Goal: Task Accomplishment & Management: Manage account settings

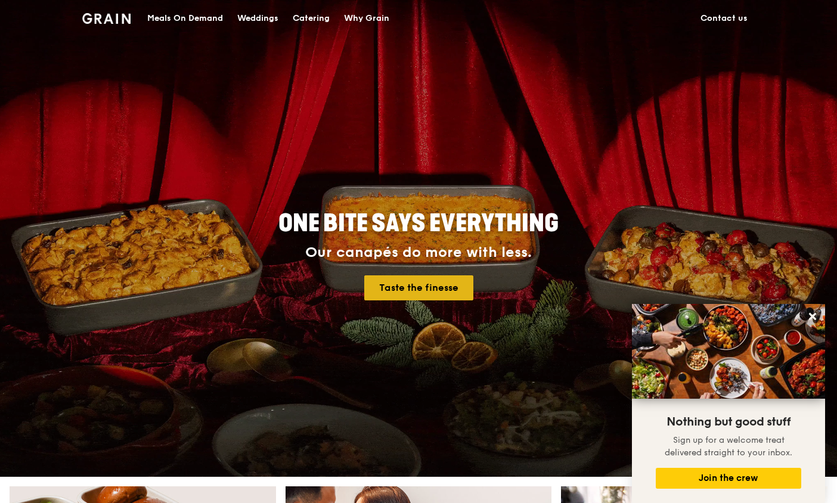
click at [437, 283] on link "Taste the finesse" at bounding box center [418, 288] width 109 height 25
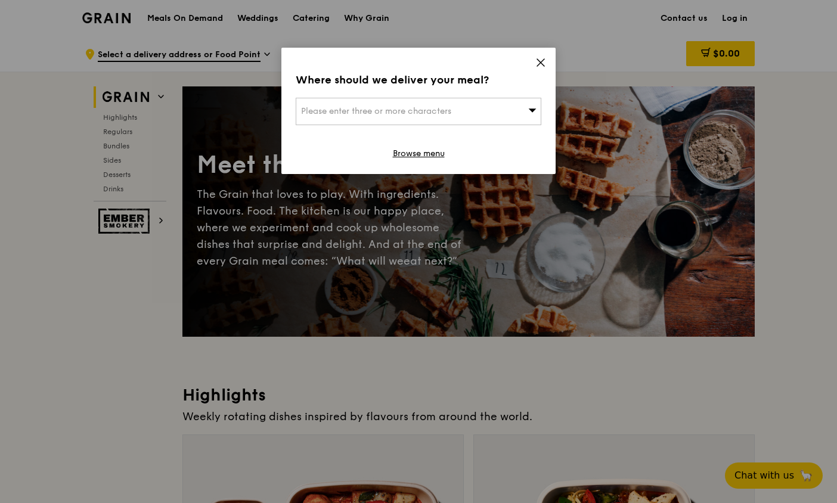
click at [414, 102] on div "Please enter three or more characters" at bounding box center [419, 111] width 246 height 27
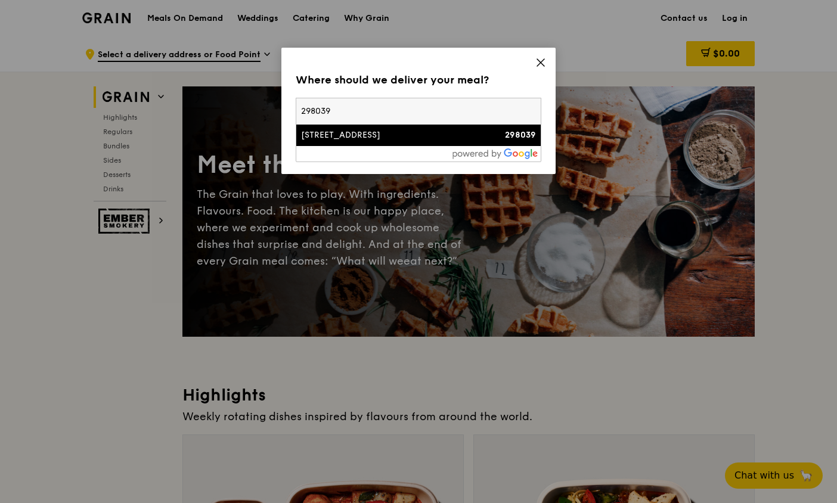
type input "298039"
click at [400, 137] on div "[STREET_ADDRESS]" at bounding box center [389, 135] width 177 height 12
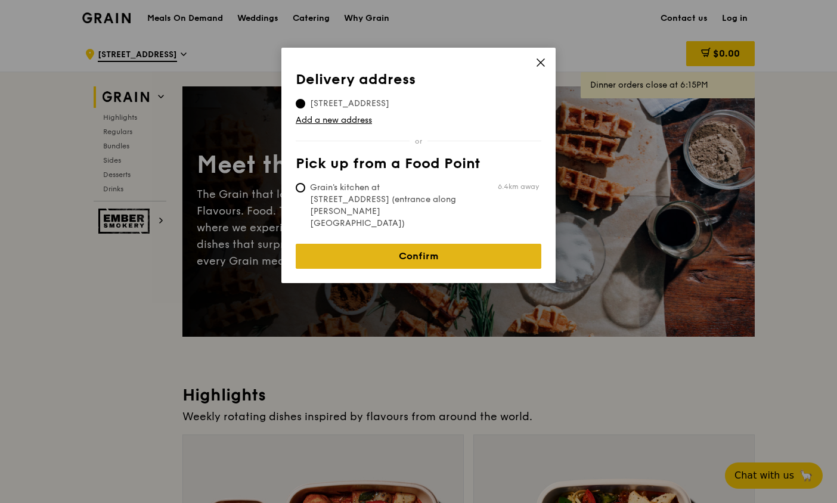
click at [464, 244] on link "Confirm" at bounding box center [419, 256] width 246 height 25
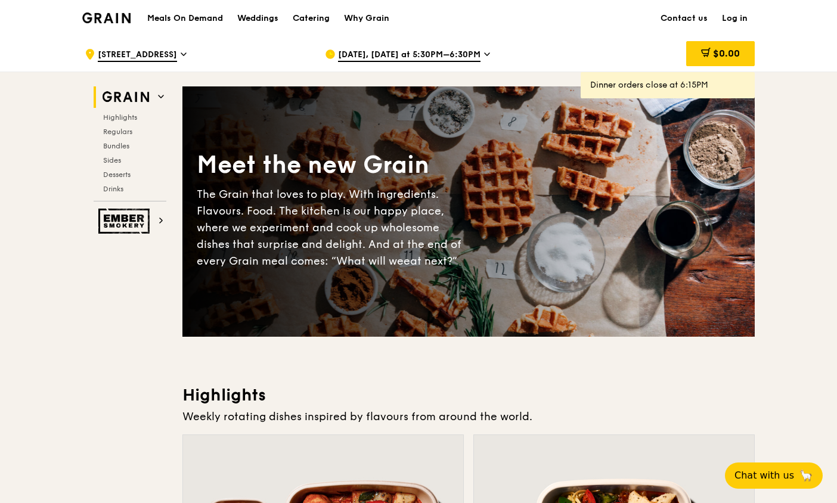
click at [737, 17] on link "Log in" at bounding box center [735, 19] width 40 height 36
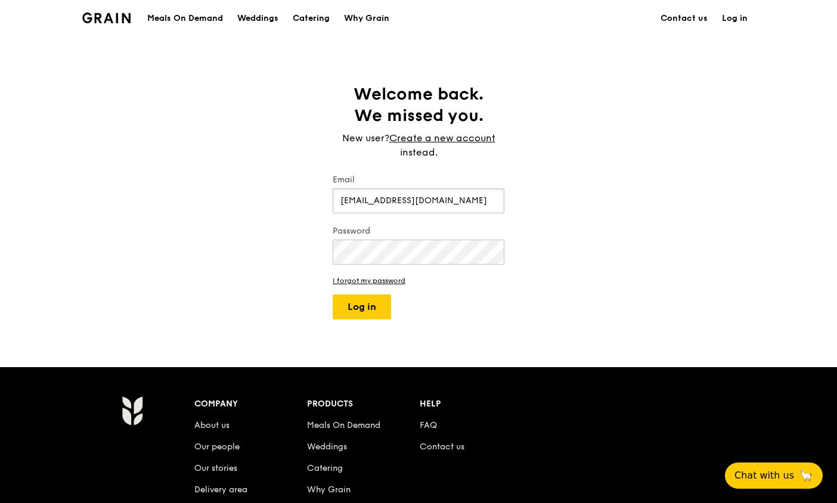
type input "[EMAIL_ADDRESS][DOMAIN_NAME]"
click at [362, 307] on button "Log in" at bounding box center [362, 307] width 58 height 25
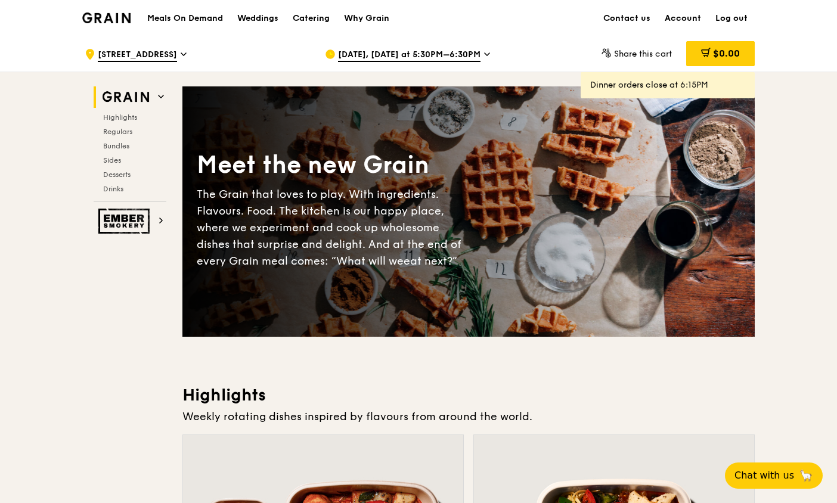
click at [687, 13] on link "Account" at bounding box center [683, 19] width 51 height 36
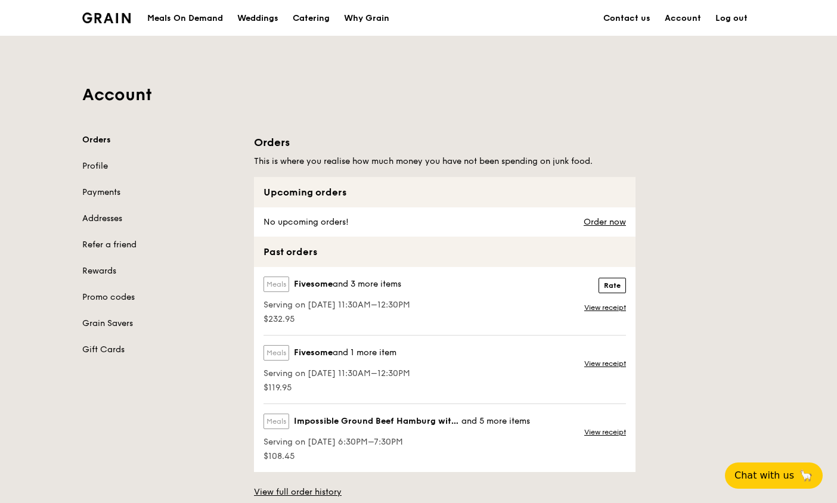
click at [98, 172] on link "Profile" at bounding box center [160, 166] width 157 height 12
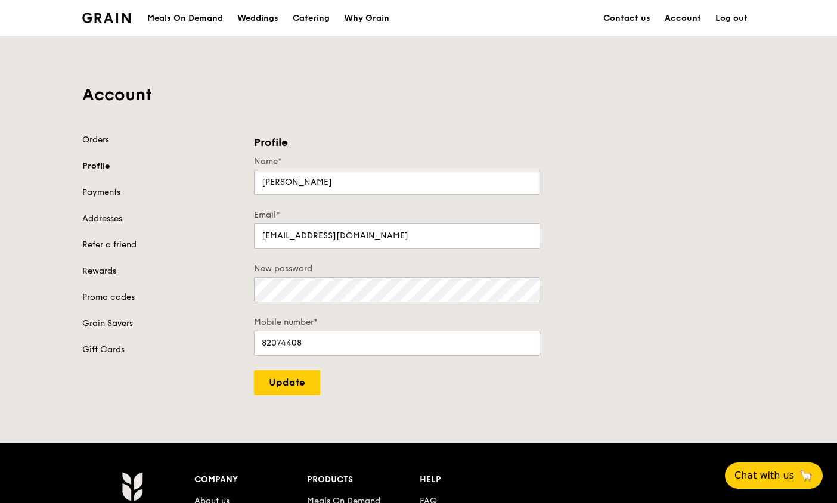
drag, startPoint x: 345, startPoint y: 186, endPoint x: 233, endPoint y: 177, distance: 112.5
click at [233, 177] on div "Orders Profile Payments Addresses Refer a friend Rewards Promo codes Grain Save…" at bounding box center [418, 264] width 687 height 261
type input "[PERSON_NAME]"
type input "81119211"
click at [296, 389] on input "Update" at bounding box center [287, 382] width 66 height 25
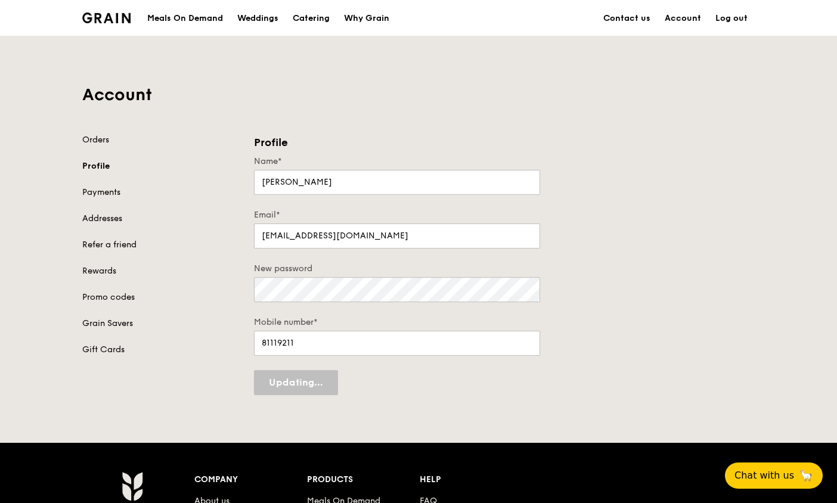
type input "Update"
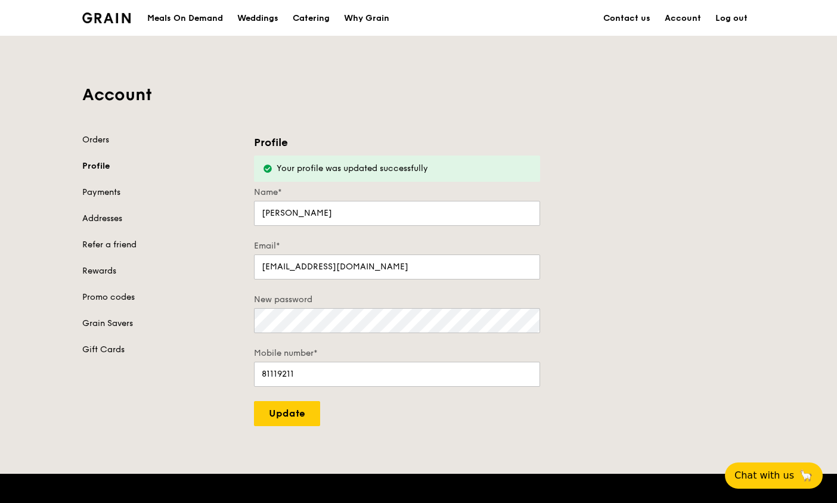
click at [113, 197] on link "Payments" at bounding box center [160, 193] width 157 height 12
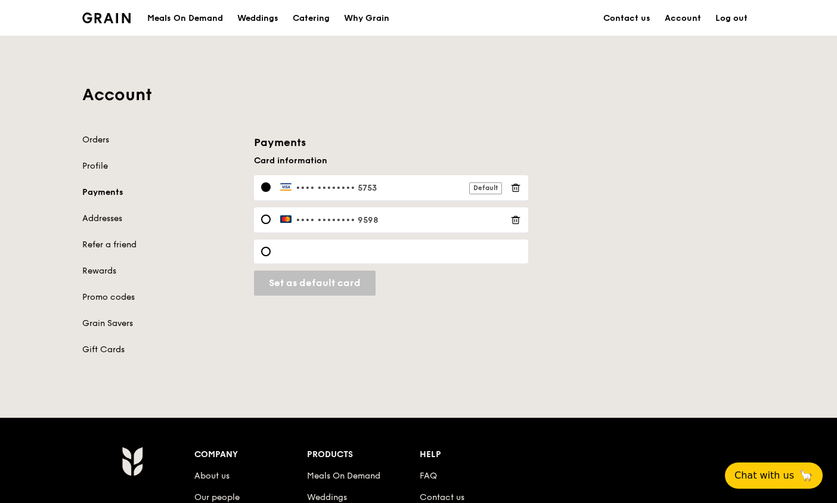
click at [106, 221] on link "Addresses" at bounding box center [160, 219] width 157 height 12
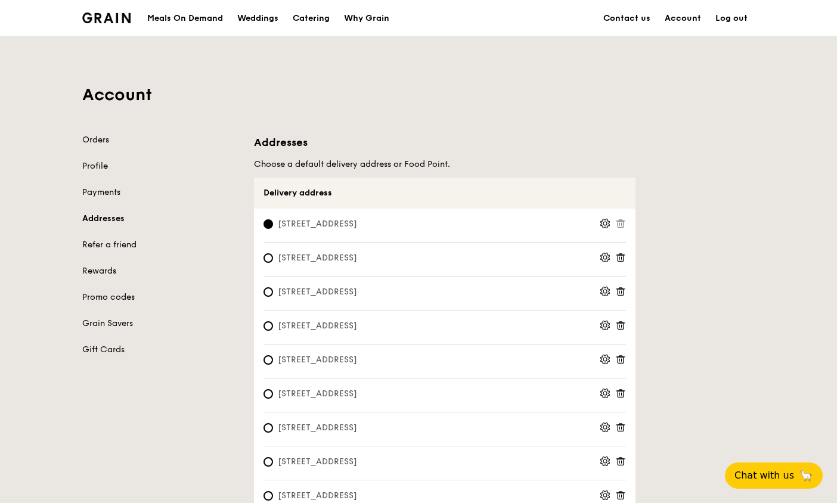
click at [114, 185] on div "Orders Profile Payments Addresses Refer a friend Rewards Promo codes Grain Save…" at bounding box center [160, 245] width 157 height 222
click at [112, 195] on link "Payments" at bounding box center [160, 193] width 157 height 12
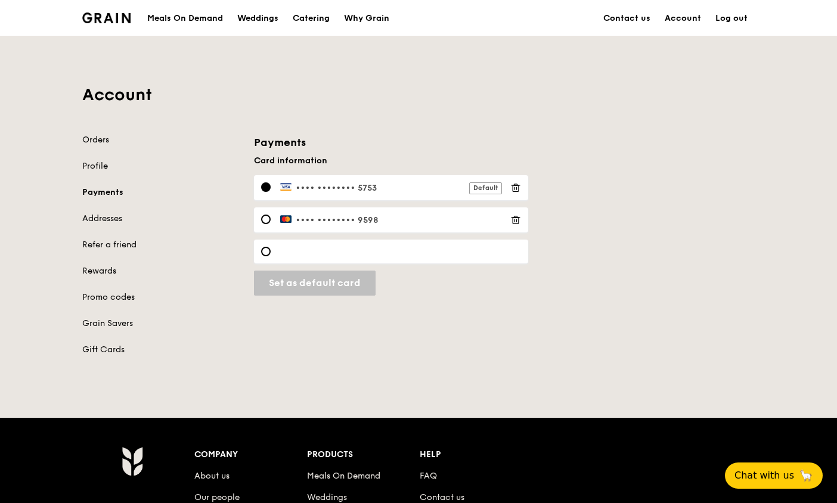
click at [516, 219] on icon at bounding box center [516, 220] width 11 height 11
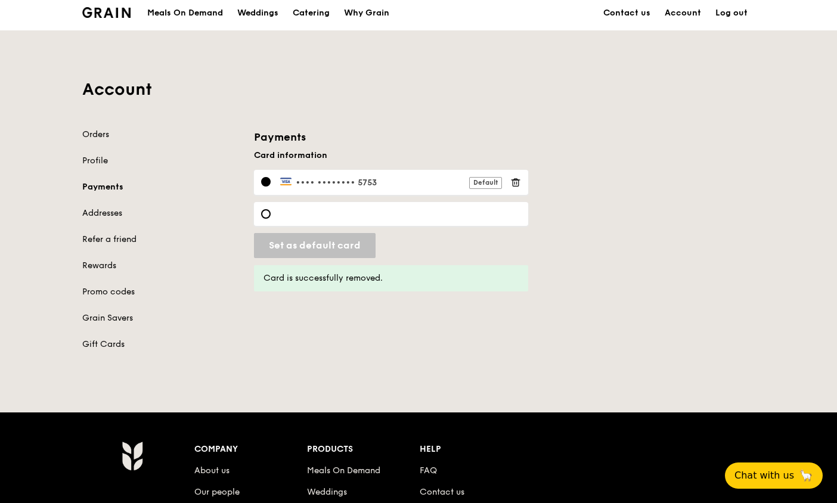
scroll to position [8, 0]
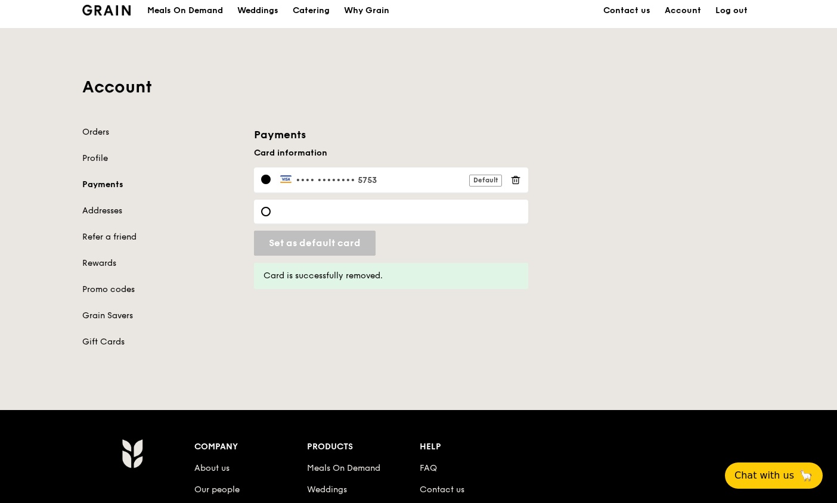
click at [744, 10] on link "Log out" at bounding box center [732, 11] width 47 height 36
